Goal: Contribute content: Add original content to the website for others to see

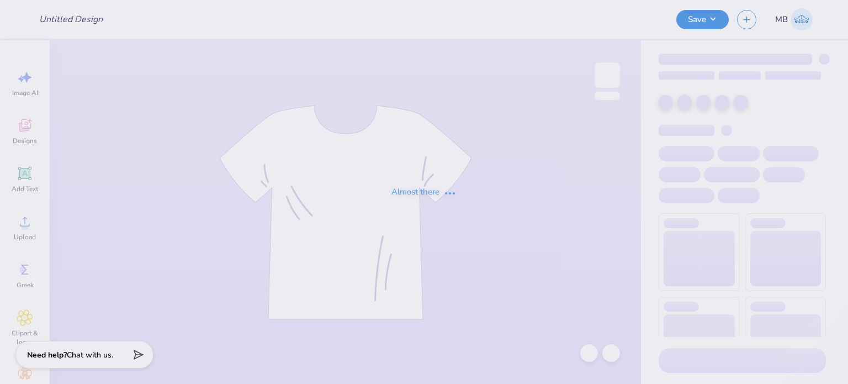
type input "The Future is Phi Sig"
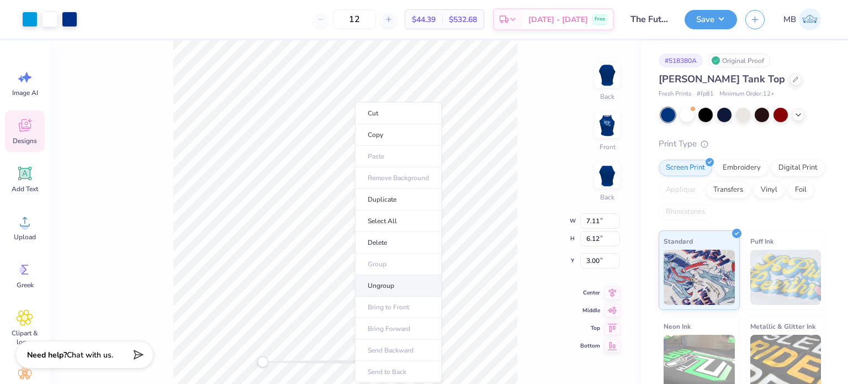
click at [389, 283] on li "Ungroup" at bounding box center [398, 286] width 87 height 22
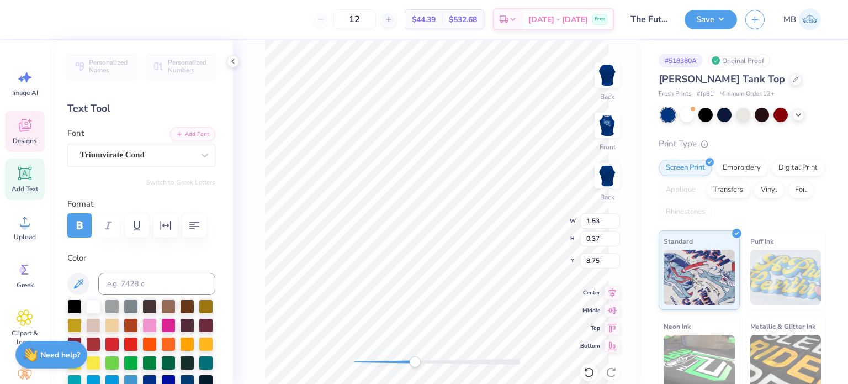
drag, startPoint x: 355, startPoint y: 363, endPoint x: 414, endPoint y: 366, distance: 59.7
click at [414, 366] on div "Accessibility label" at bounding box center [414, 361] width 11 height 11
type textarea "[US_STATE][GEOGRAPHIC_DATA], [GEOGRAPHIC_DATA]"
type input "2.01"
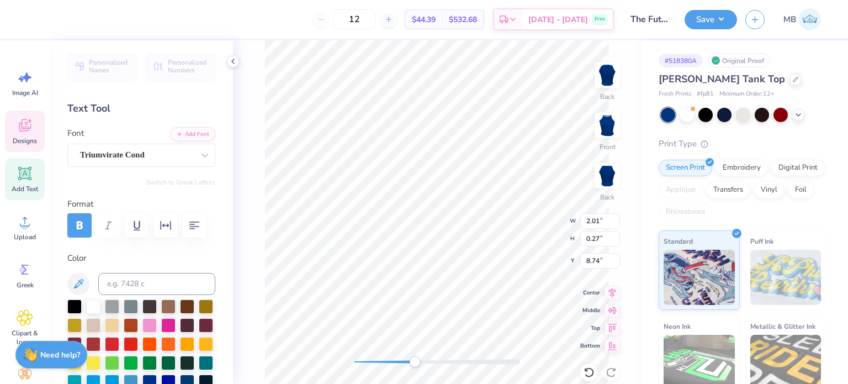
type input "0.27"
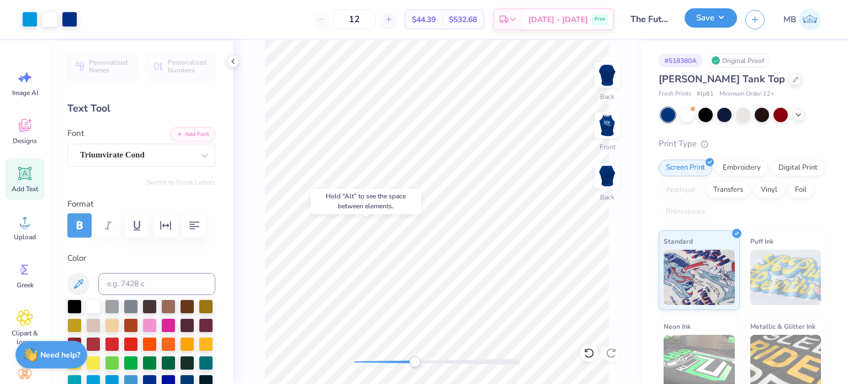
click at [694, 19] on button "Save" at bounding box center [710, 17] width 52 height 19
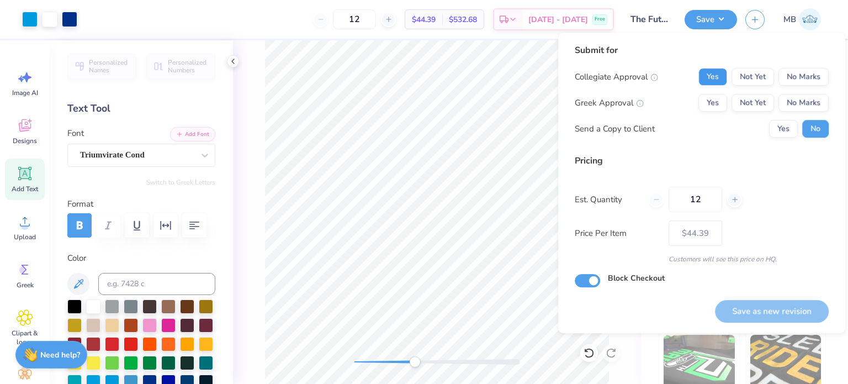
click at [705, 71] on button "Yes" at bounding box center [712, 77] width 29 height 18
click at [800, 82] on button "No Marks" at bounding box center [803, 77] width 50 height 18
click at [711, 105] on button "Yes" at bounding box center [712, 103] width 29 height 18
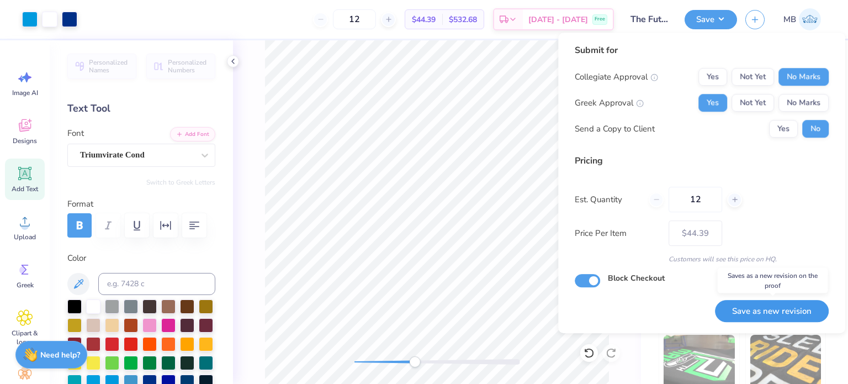
click at [777, 312] on button "Save as new revision" at bounding box center [772, 311] width 114 height 23
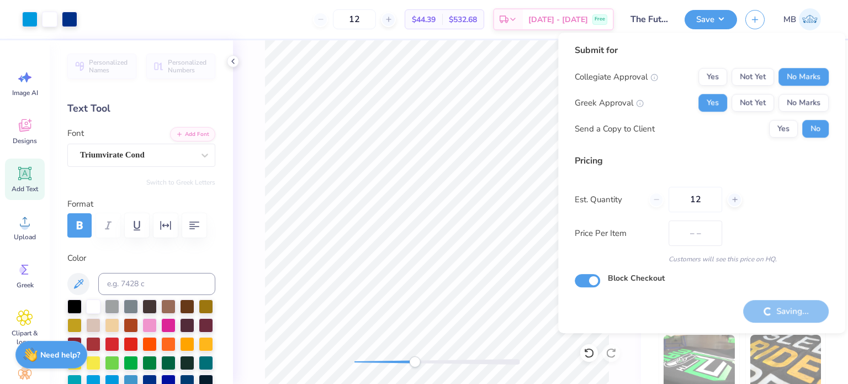
type input "$44.39"
